Goal: Task Accomplishment & Management: Manage account settings

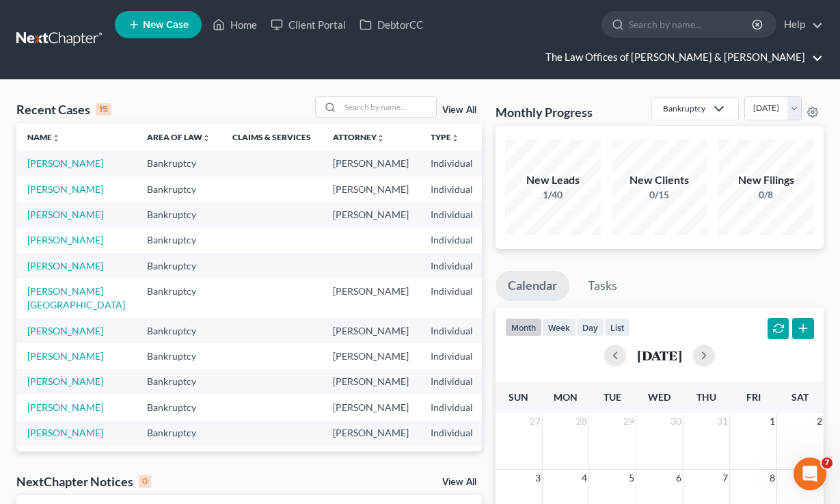
click at [747, 45] on link "The Law Offices of [PERSON_NAME] & [PERSON_NAME]" at bounding box center [680, 57] width 284 height 25
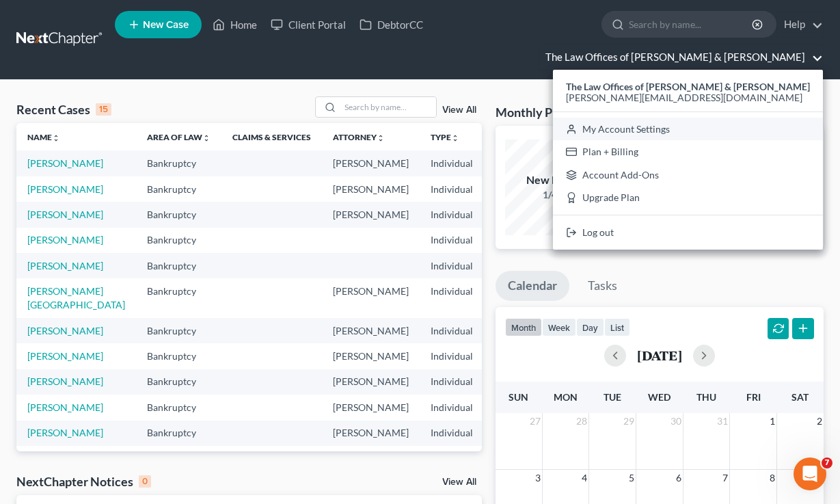
click at [724, 118] on link "My Account Settings" at bounding box center [688, 129] width 270 height 23
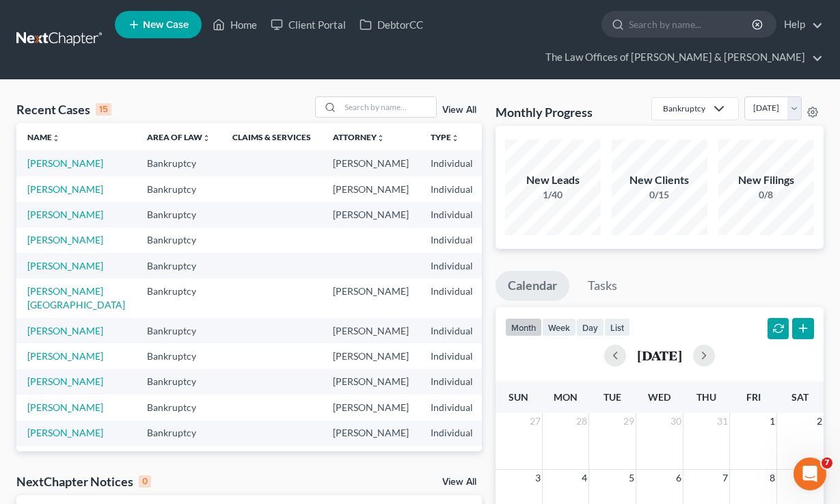
select select "15"
select select "24"
select select "9"
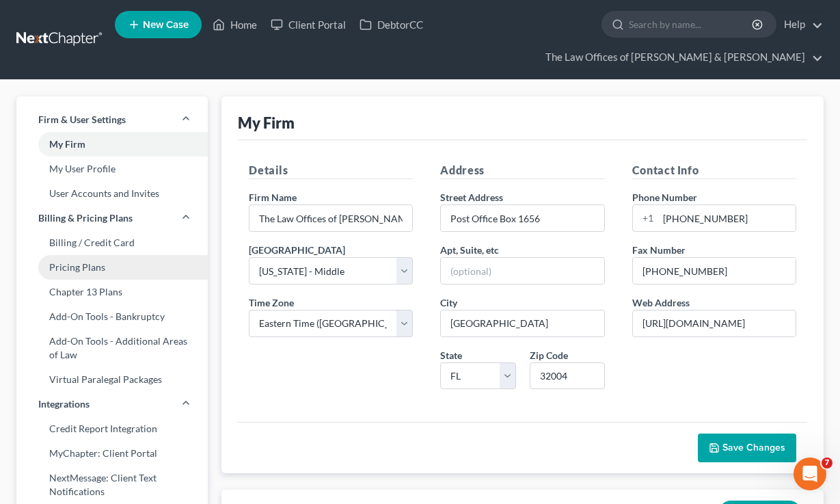
click at [92, 255] on link "Pricing Plans" at bounding box center [111, 267] width 191 height 25
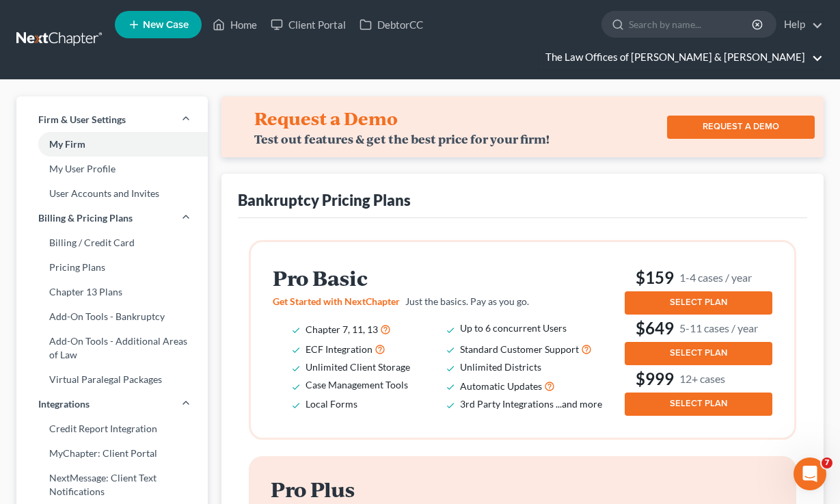
click at [760, 45] on link "The Law Offices of [PERSON_NAME] & [PERSON_NAME]" at bounding box center [680, 57] width 284 height 25
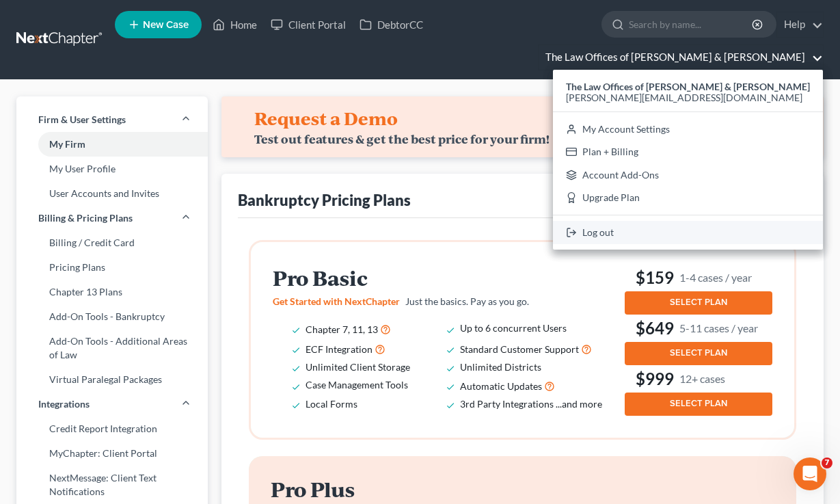
click at [715, 221] on link "Log out" at bounding box center [688, 232] width 270 height 23
